Goal: Information Seeking & Learning: Learn about a topic

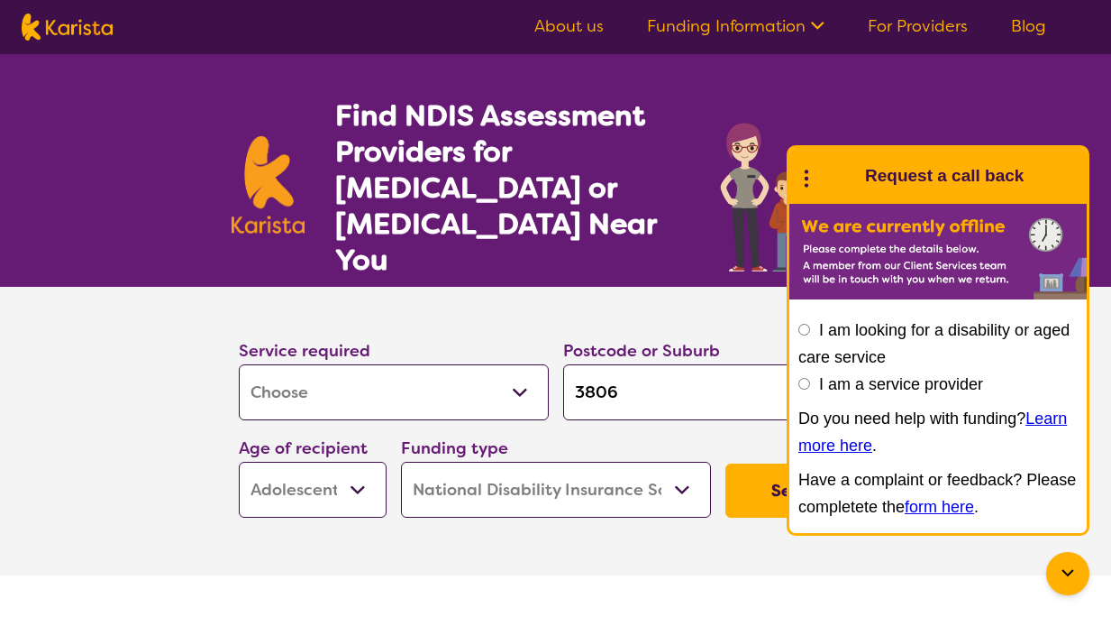
select select "Assessment ([MEDICAL_DATA] or [MEDICAL_DATA])"
select select "AS"
select select "NDIS"
select select "Assessment ([MEDICAL_DATA] or [MEDICAL_DATA])"
select select "AS"
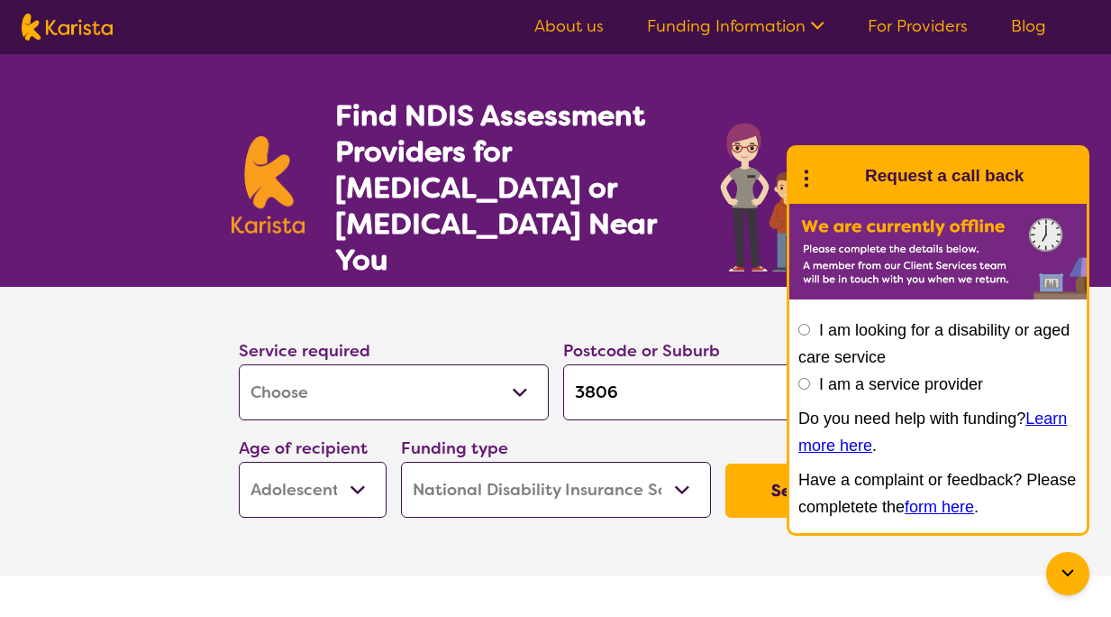
select select "NDIS"
click at [750, 463] on button "Search" at bounding box center [800, 490] width 148 height 54
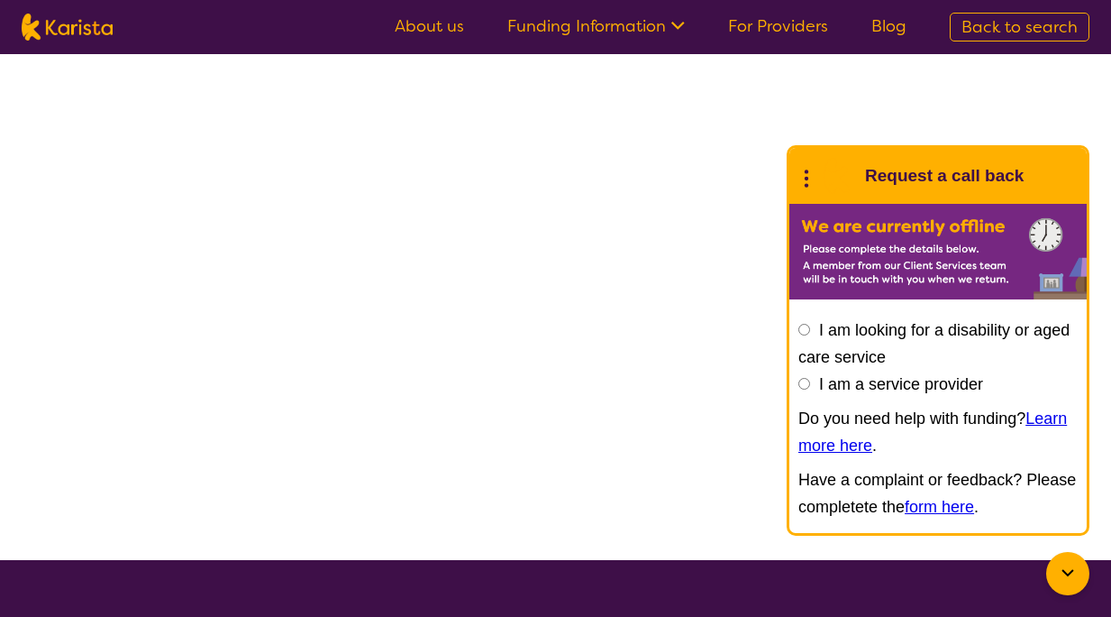
select select "Assessment ([MEDICAL_DATA] or [MEDICAL_DATA])"
select select "AS"
select select "NDIS"
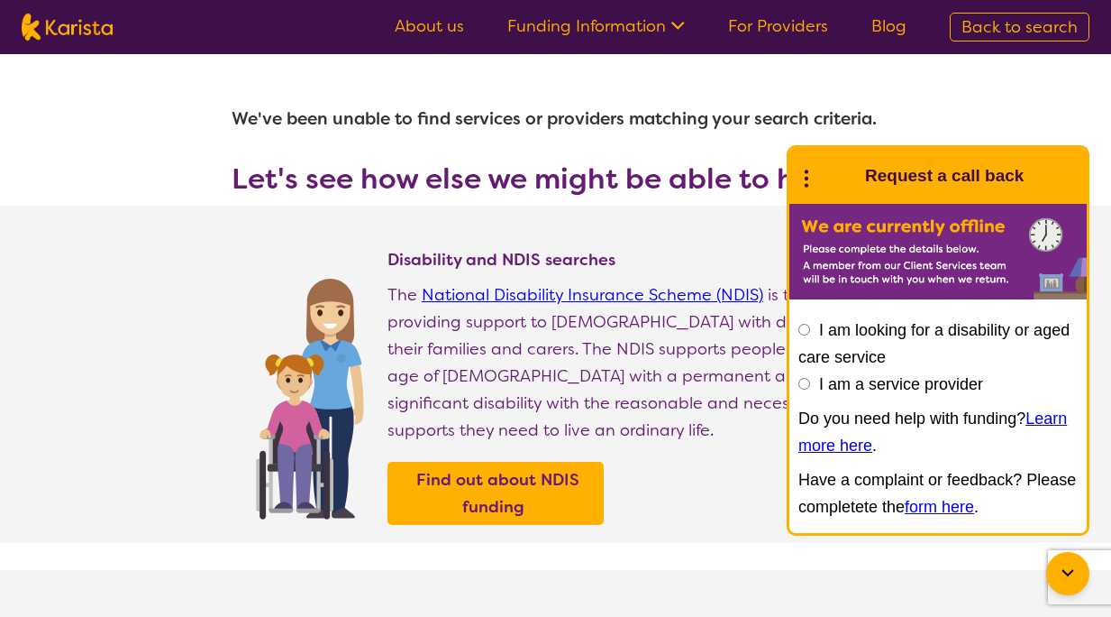
click at [92, 30] on img at bounding box center [67, 27] width 91 height 27
select select "Assessment ([MEDICAL_DATA] or [MEDICAL_DATA])"
select select "AS"
select select "NDIS"
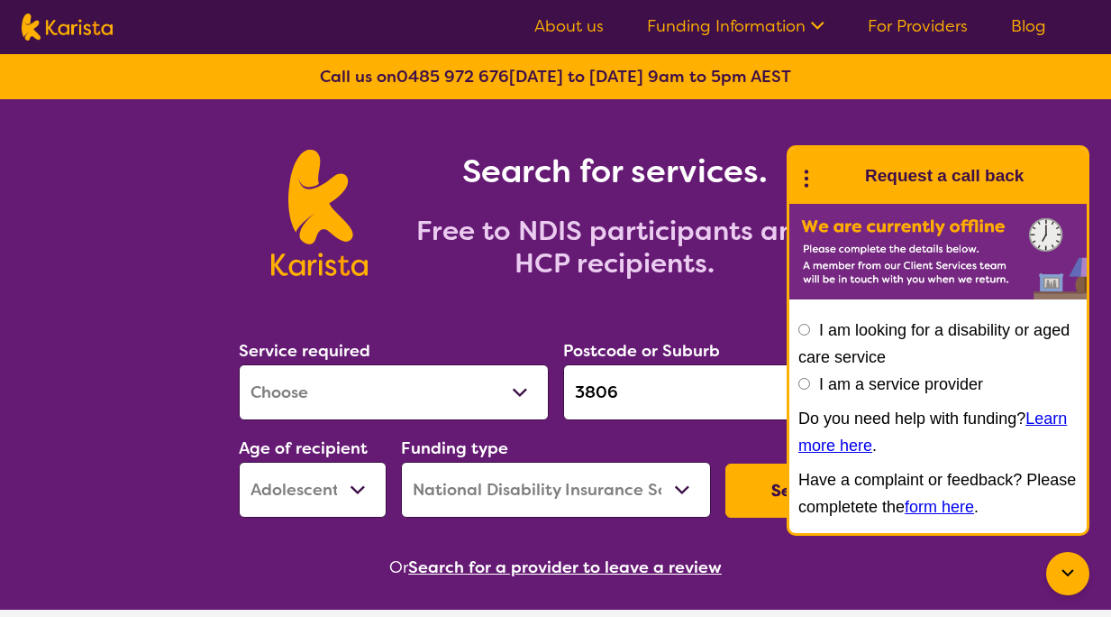
click at [744, 493] on button "Search" at bounding box center [800, 490] width 148 height 54
select select "Assessment ([MEDICAL_DATA] or [MEDICAL_DATA])"
select select "AS"
select select "NDIS"
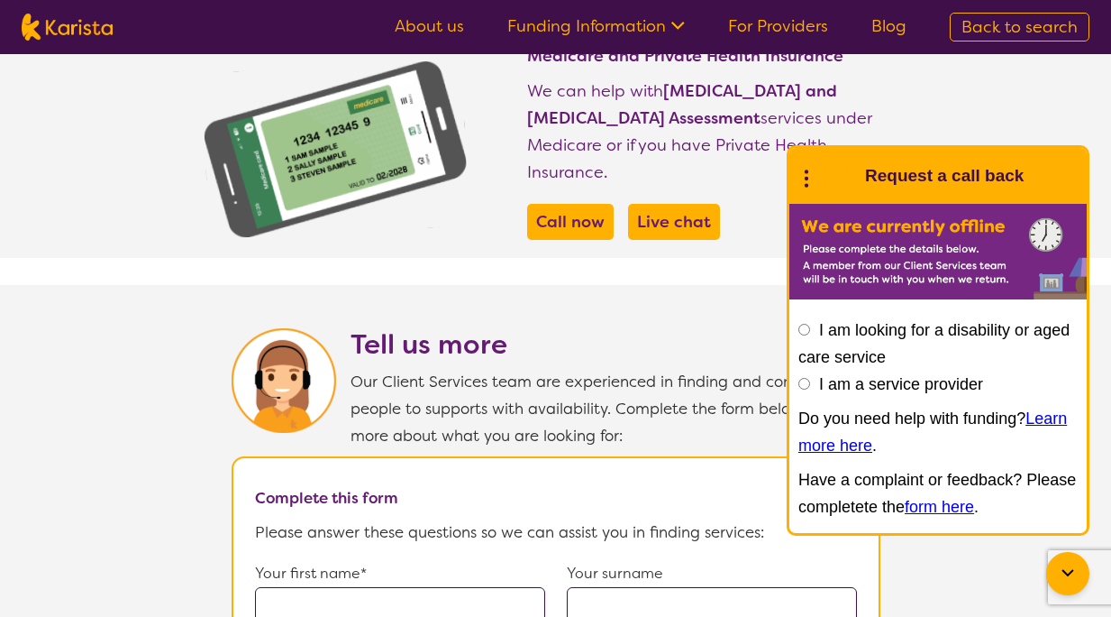
scroll to position [957, 0]
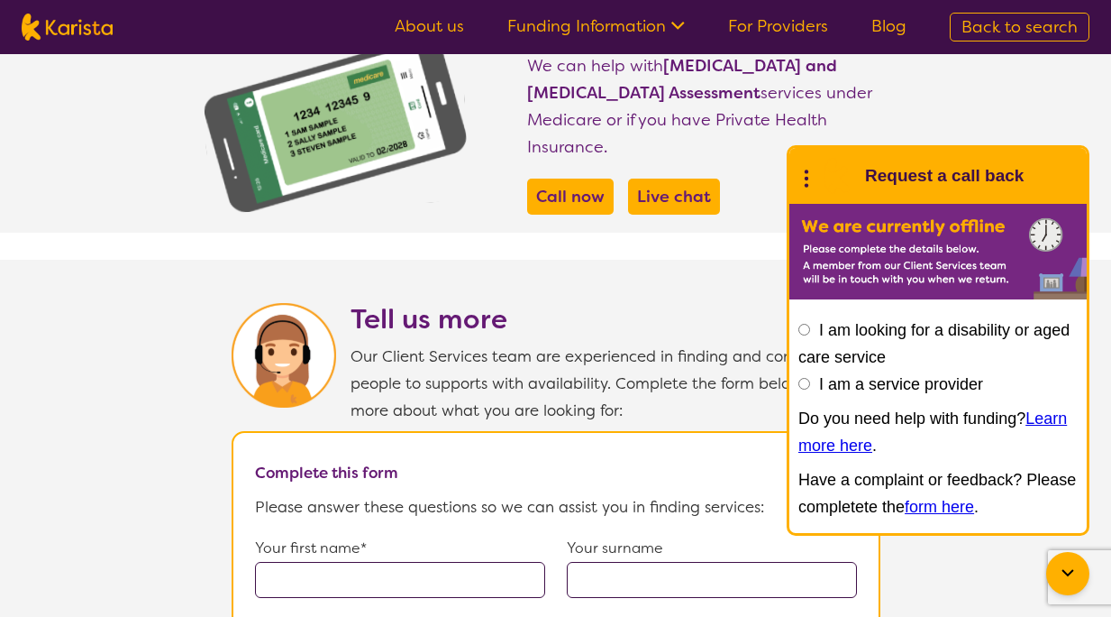
click at [73, 35] on img at bounding box center [67, 27] width 91 height 27
select select "Assessment ([MEDICAL_DATA] or [MEDICAL_DATA])"
select select "AS"
select select "NDIS"
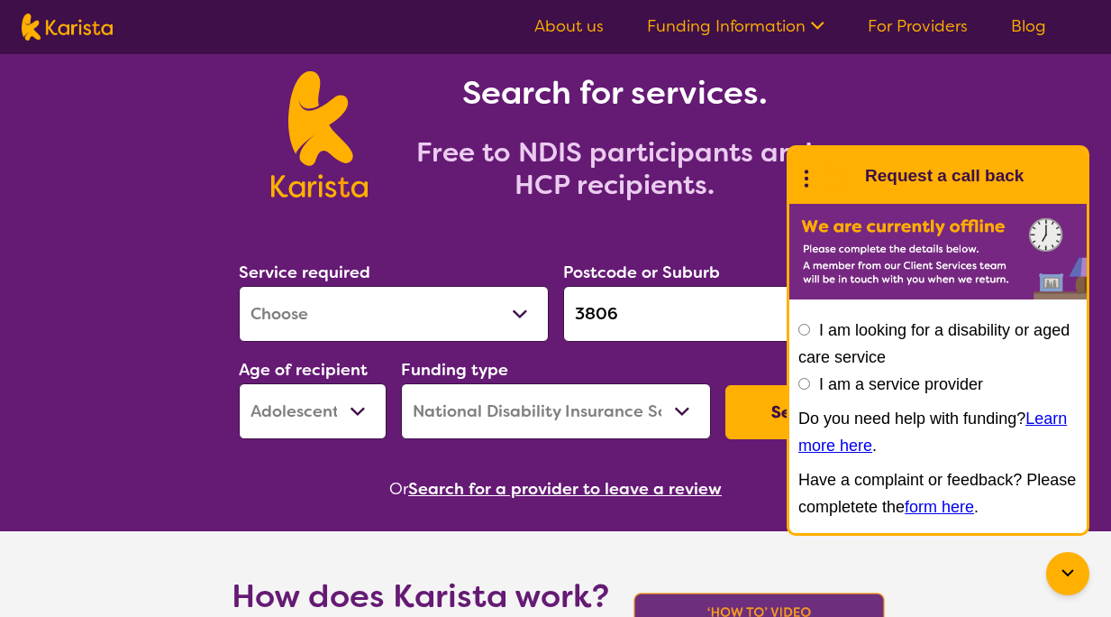
scroll to position [28, 0]
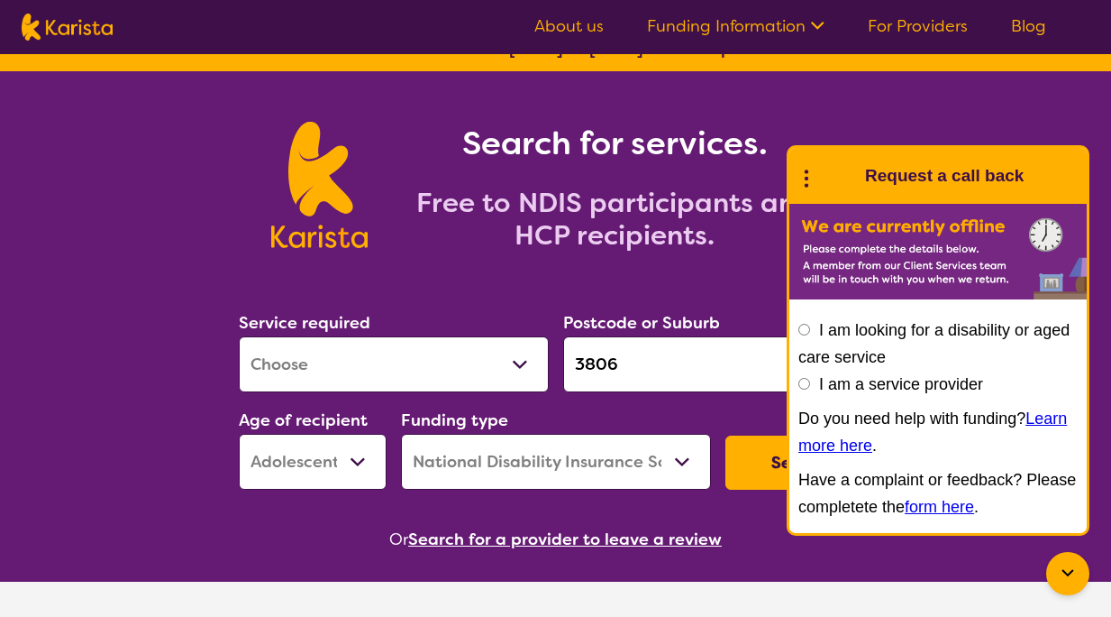
click at [1059, 567] on icon at bounding box center [1068, 573] width 22 height 22
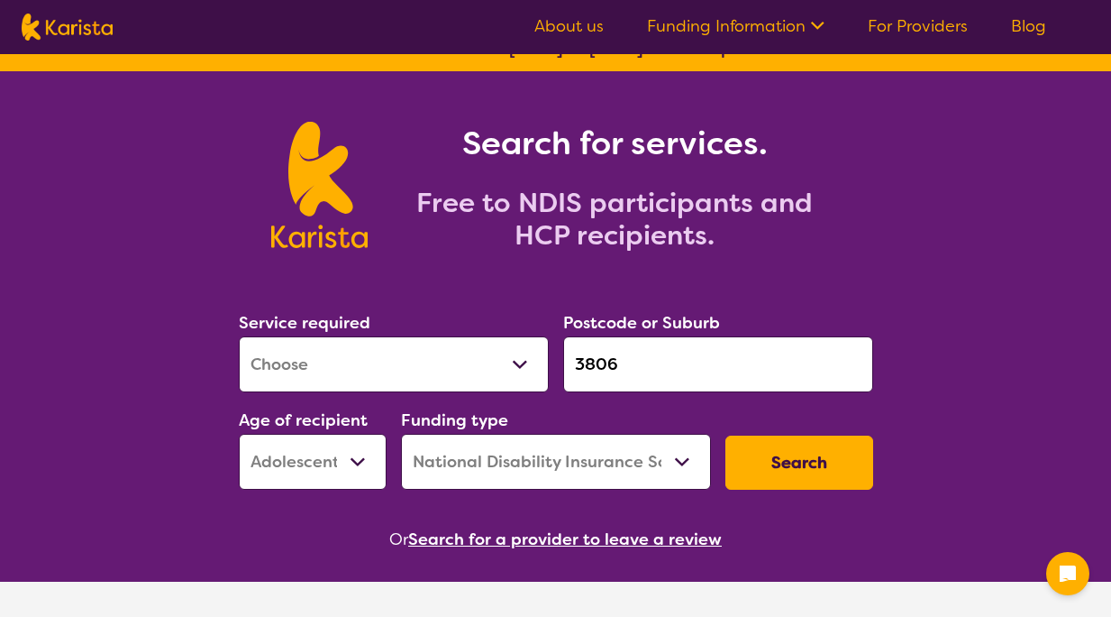
click at [458, 367] on select "Allied Health Assistant Assessment ([MEDICAL_DATA] or [MEDICAL_DATA]) Behaviour…" at bounding box center [394, 364] width 310 height 56
select select "[MEDICAL_DATA]"
click at [239, 336] on select "Allied Health Assistant Assessment ([MEDICAL_DATA] or [MEDICAL_DATA]) Behaviour…" at bounding box center [394, 364] width 310 height 56
click at [776, 466] on button "Search" at bounding box center [800, 462] width 148 height 54
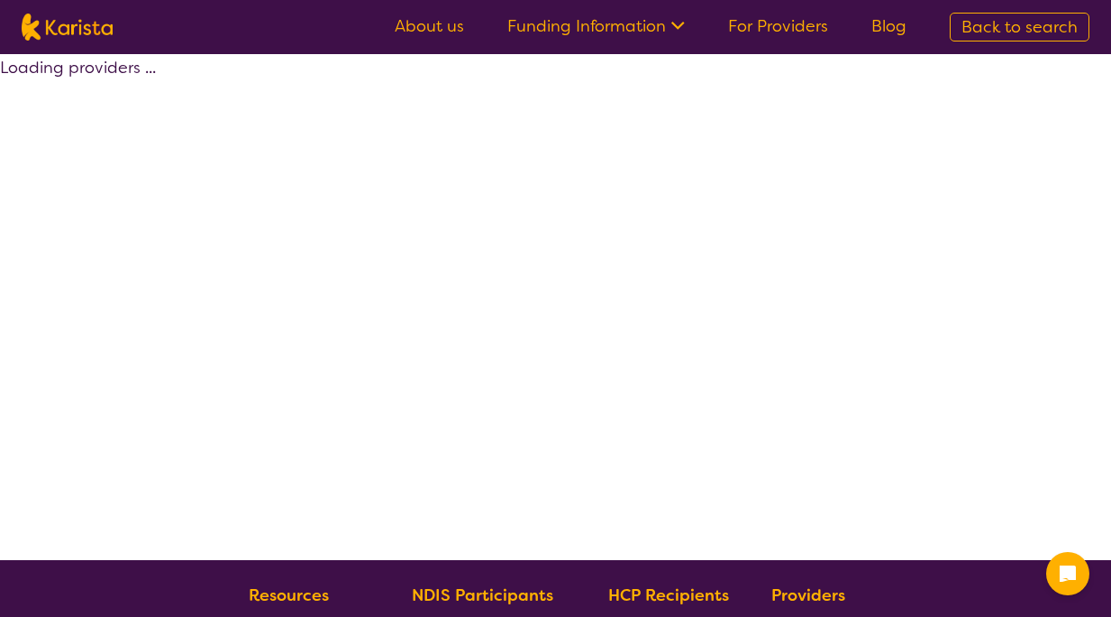
select select "by_score"
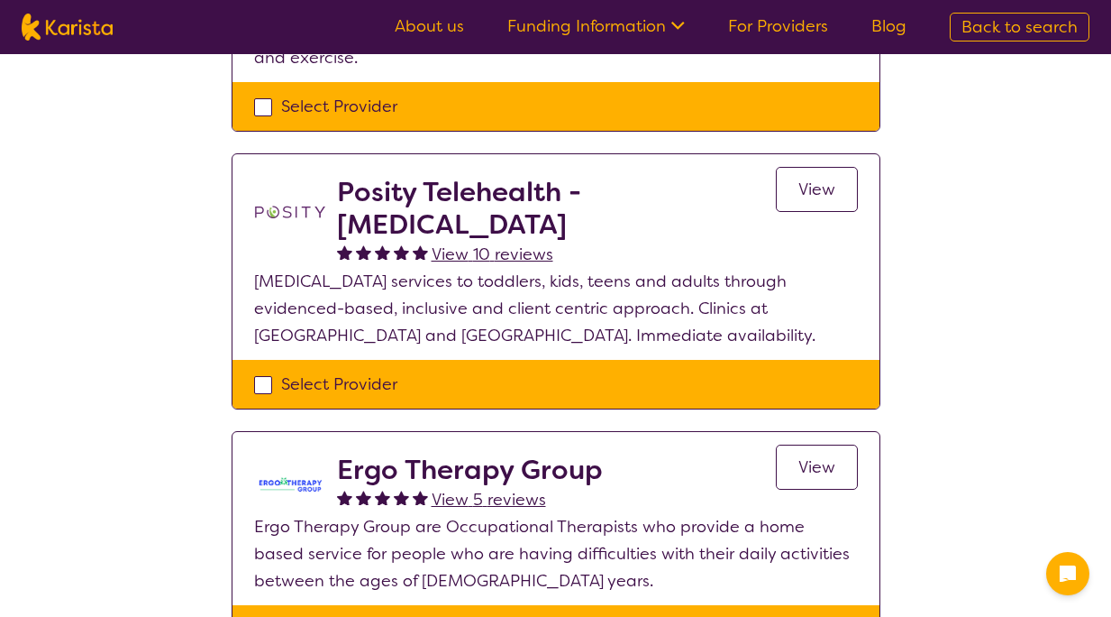
scroll to position [822, 0]
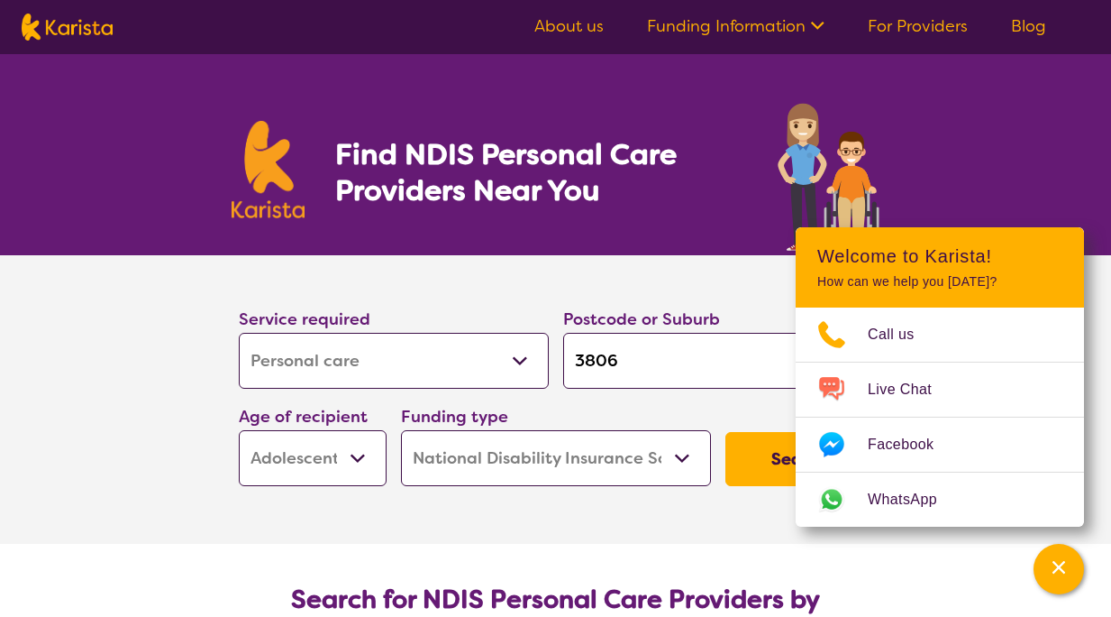
select select "Personal care"
select select "AS"
select select "NDIS"
select select "Personal care"
select select "AS"
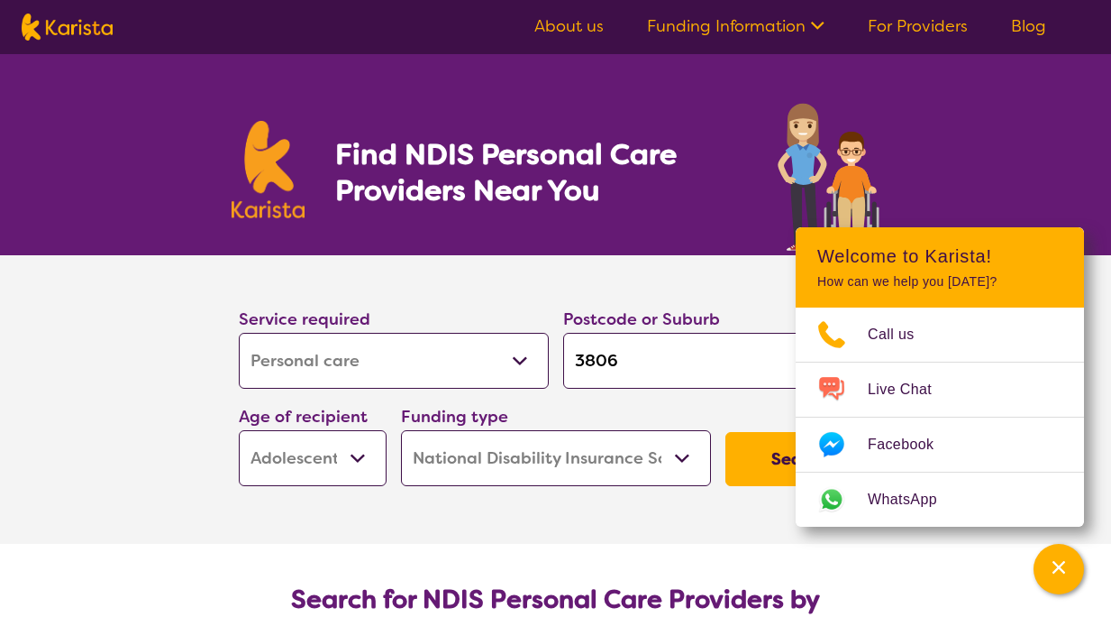
select select "NDIS"
